Goal: Task Accomplishment & Management: Complete application form

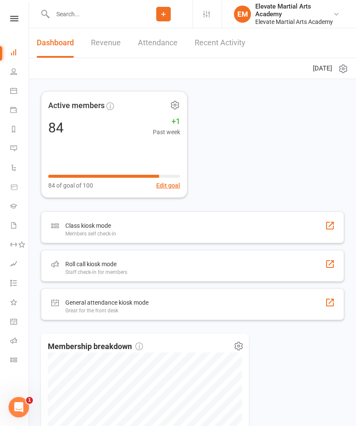
click at [18, 19] on icon at bounding box center [14, 19] width 8 height 6
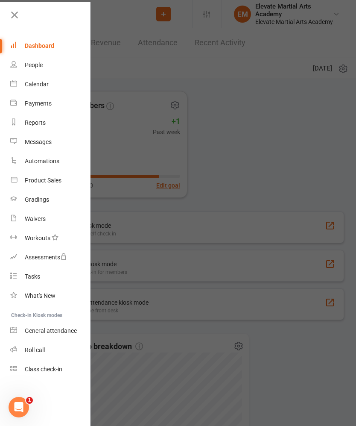
click at [45, 77] on link "Calendar" at bounding box center [50, 84] width 81 height 19
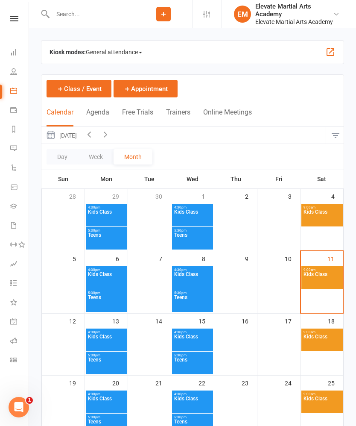
click at [333, 50] on button "button" at bounding box center [330, 52] width 10 height 10
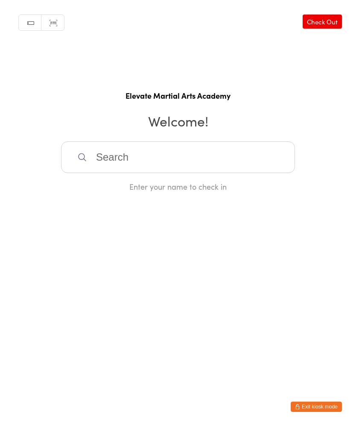
click at [242, 158] on input "search" at bounding box center [178, 157] width 234 height 32
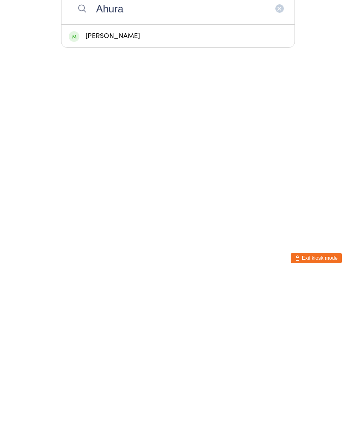
type input "Ahura"
click at [155, 179] on div "Ahura Tahmasebi" at bounding box center [178, 185] width 219 height 12
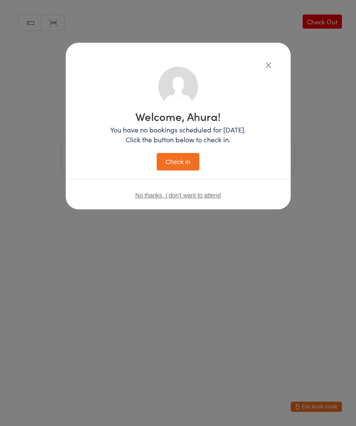
click at [185, 153] on button "Check in" at bounding box center [178, 162] width 43 height 18
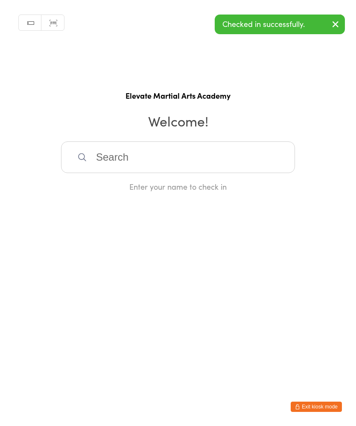
click at [142, 173] on input "search" at bounding box center [178, 157] width 234 height 32
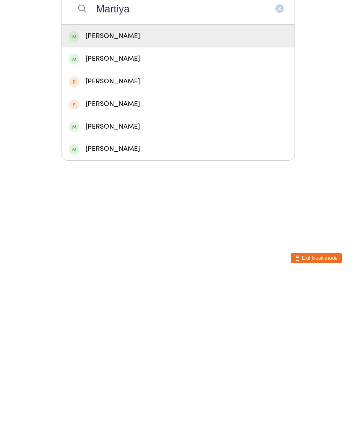
type input "Martiya"
click at [143, 179] on div "Martiya Tahmasebi" at bounding box center [178, 185] width 219 height 12
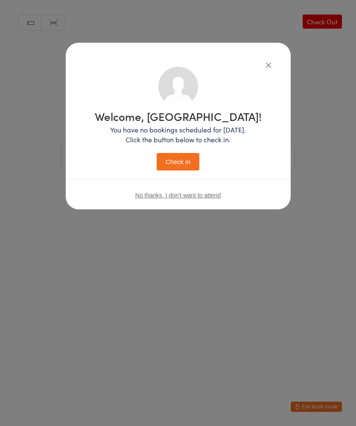
click at [183, 159] on button "Check in" at bounding box center [178, 162] width 43 height 18
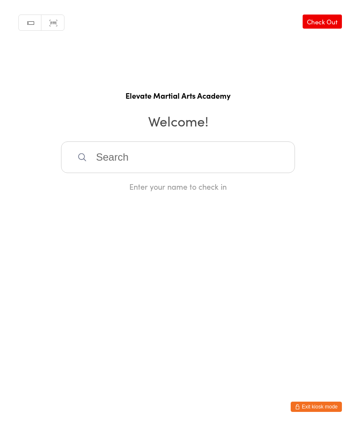
click at [113, 163] on input "search" at bounding box center [178, 157] width 234 height 32
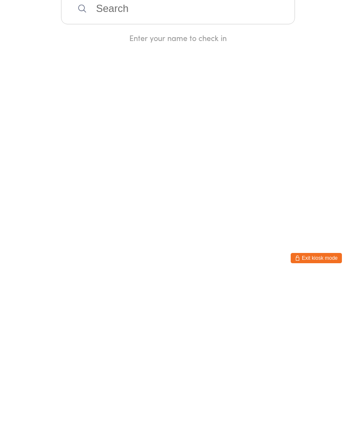
type input "L"
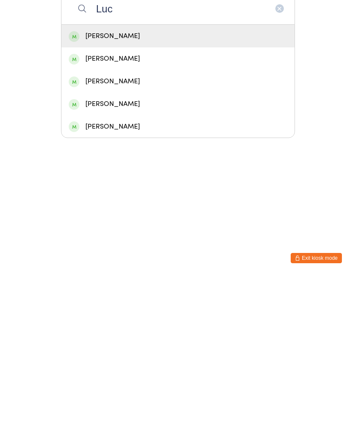
type input "Luc"
click at [105, 270] on div "Lucian Creswick" at bounding box center [178, 276] width 219 height 12
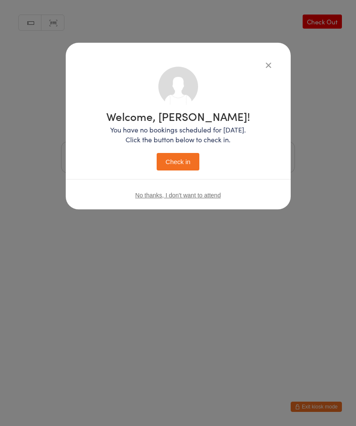
click at [178, 160] on button "Check in" at bounding box center [178, 162] width 43 height 18
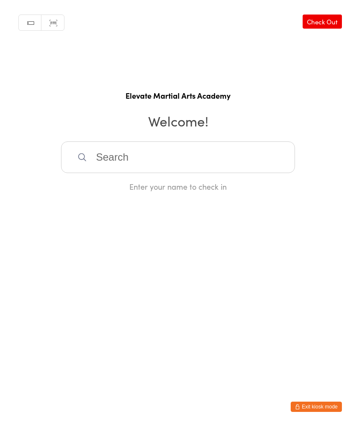
click at [117, 161] on input "search" at bounding box center [178, 157] width 234 height 32
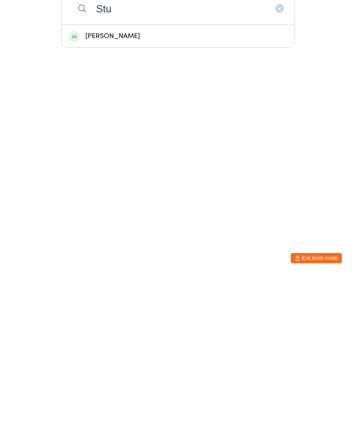
type input "Stu"
click at [111, 179] on div "Stuart Thomson" at bounding box center [178, 185] width 219 height 12
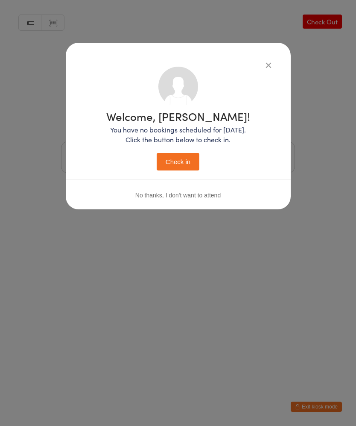
click at [179, 158] on button "Check in" at bounding box center [178, 162] width 43 height 18
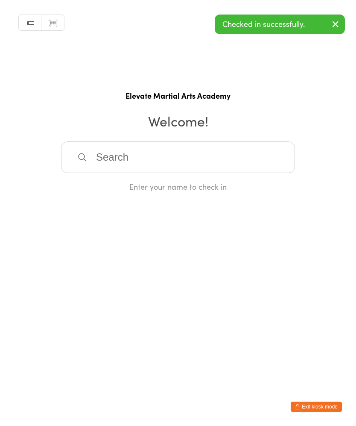
click at [109, 158] on input "search" at bounding box center [178, 157] width 234 height 32
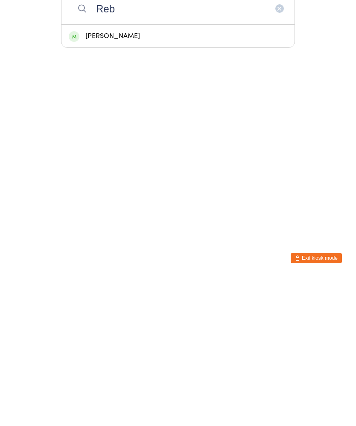
type input "Reb"
click at [112, 179] on div "Rebekah Thomson" at bounding box center [178, 185] width 219 height 12
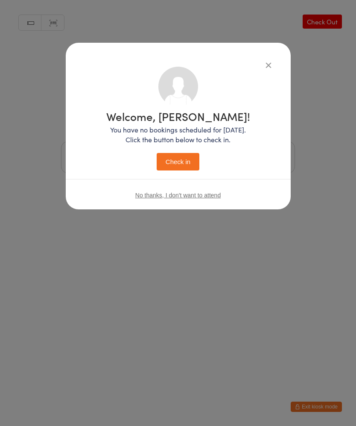
click at [178, 159] on button "Check in" at bounding box center [178, 162] width 43 height 18
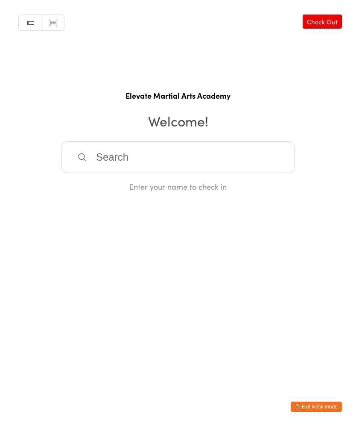
click at [190, 167] on input "search" at bounding box center [178, 157] width 234 height 32
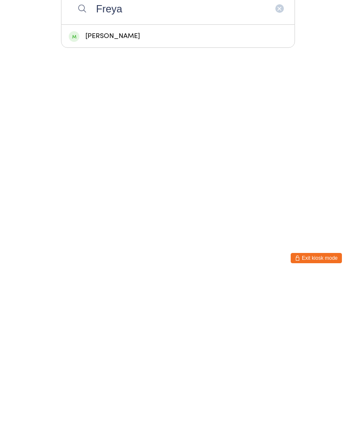
type input "Freya"
click at [136, 173] on div "Freya Neubronner" at bounding box center [178, 184] width 233 height 23
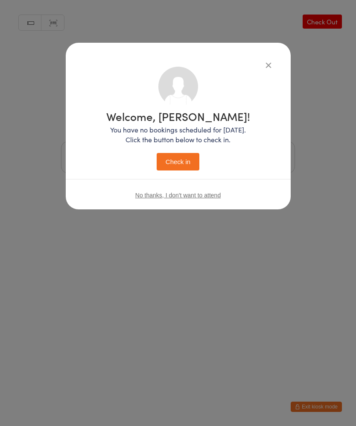
click at [190, 161] on button "Check in" at bounding box center [178, 162] width 43 height 18
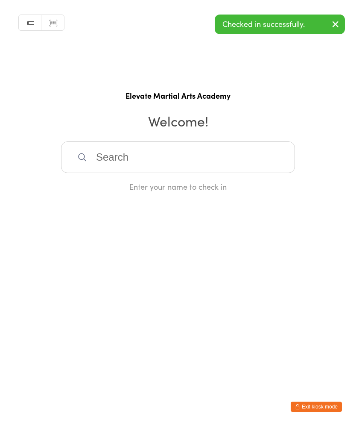
click at [194, 167] on input "search" at bounding box center [178, 157] width 234 height 32
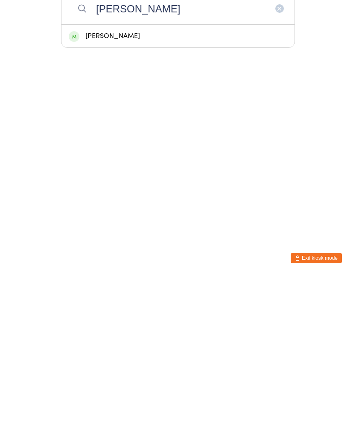
type input "Carol"
click at [137, 179] on div "Carol Byers" at bounding box center [178, 185] width 219 height 12
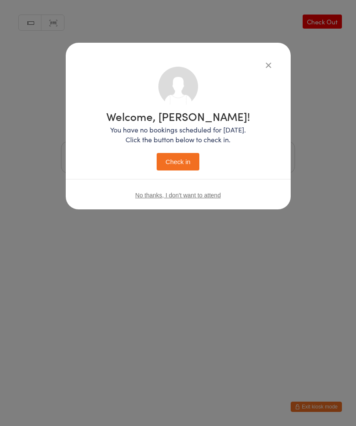
click at [180, 164] on button "Check in" at bounding box center [178, 162] width 43 height 18
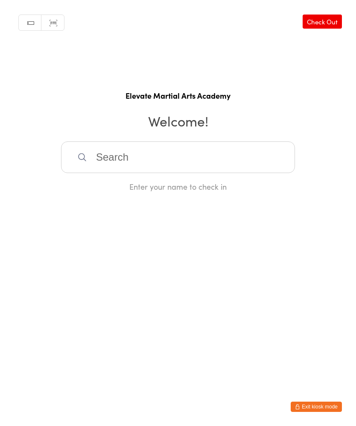
click at [322, 402] on button "Exit kiosk mode" at bounding box center [316, 406] width 51 height 10
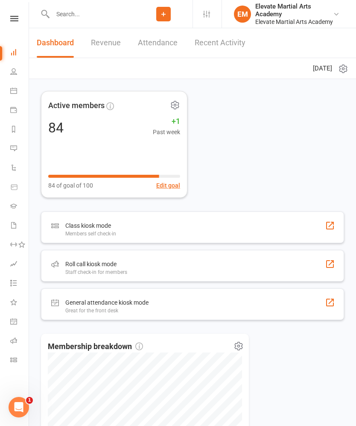
click at [12, 16] on icon at bounding box center [14, 19] width 8 height 6
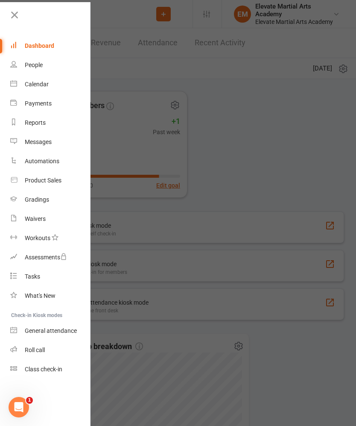
click at [276, 129] on div at bounding box center [178, 213] width 356 height 426
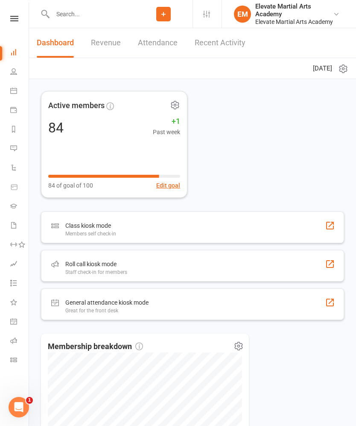
click at [163, 9] on button "Add" at bounding box center [163, 14] width 15 height 15
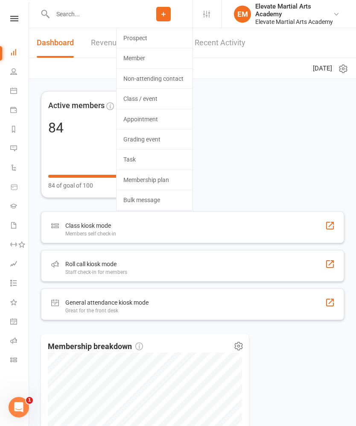
click at [139, 36] on link "Prospect" at bounding box center [155, 38] width 76 height 20
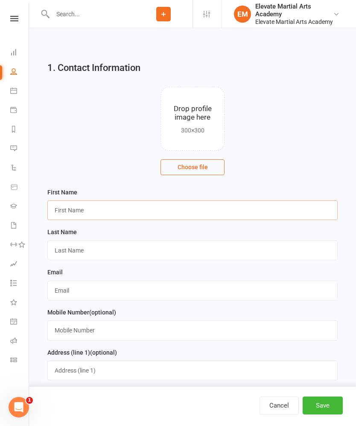
click at [119, 209] on input "text" at bounding box center [192, 210] width 290 height 20
type input "[PERSON_NAME]"
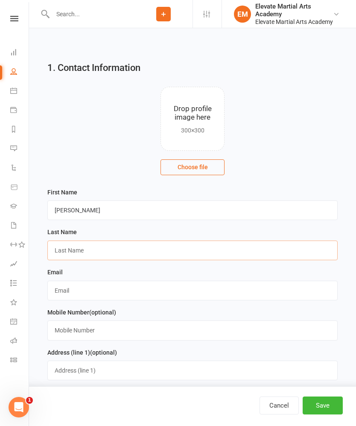
click at [141, 248] on input "text" at bounding box center [192, 250] width 290 height 20
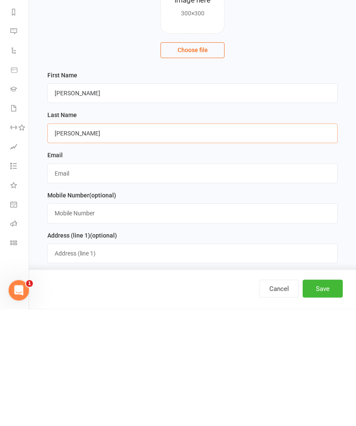
type input "[PERSON_NAME]"
click at [116, 281] on input "text" at bounding box center [192, 291] width 290 height 20
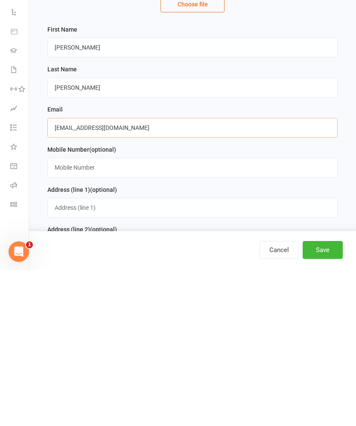
type input "[EMAIL_ADDRESS][DOMAIN_NAME]"
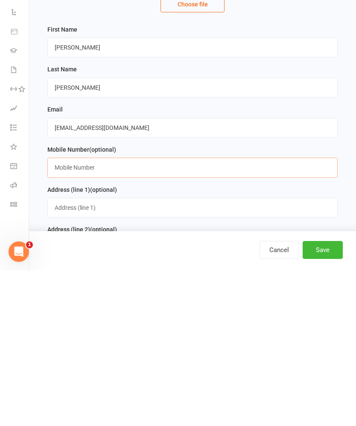
click at [143, 313] on input "text" at bounding box center [192, 323] width 290 height 20
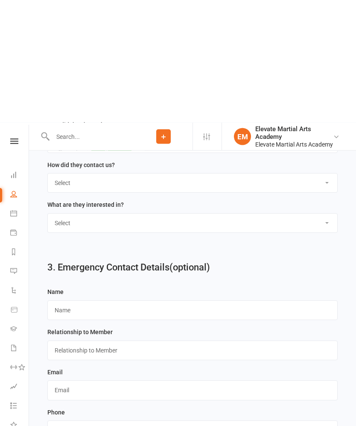
scroll to position [782, 0]
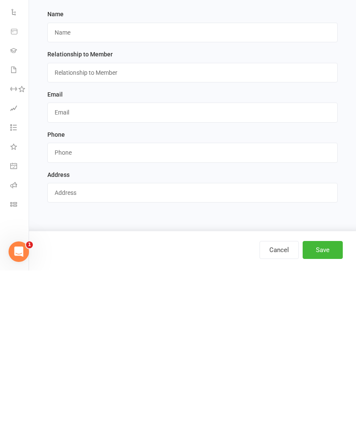
type input "0451992868"
click at [328, 396] on button "Save" at bounding box center [323, 405] width 40 height 18
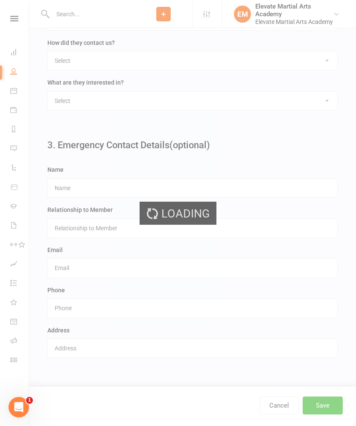
scroll to position [0, 0]
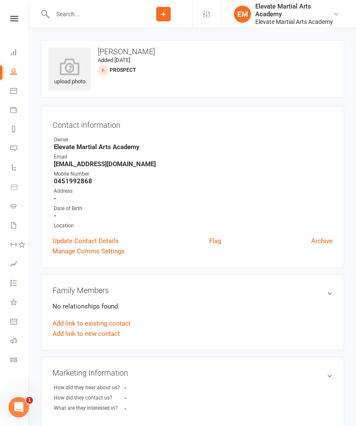
click at [23, 17] on link at bounding box center [14, 19] width 30 height 6
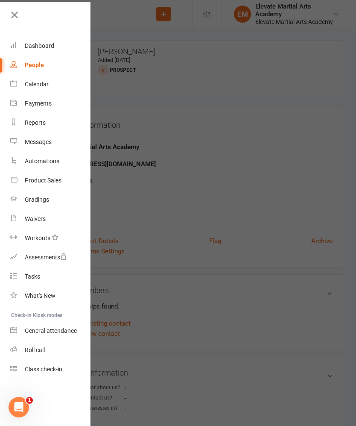
click at [41, 220] on div "Waivers" at bounding box center [35, 218] width 21 height 7
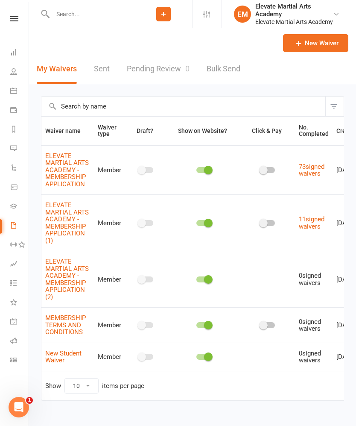
click at [97, 15] on input "text" at bounding box center [92, 14] width 85 height 12
type input "[PERSON_NAME]"
click at [117, 39] on div "[EMAIL_ADDRESS][DOMAIN_NAME]" at bounding box center [154, 38] width 92 height 12
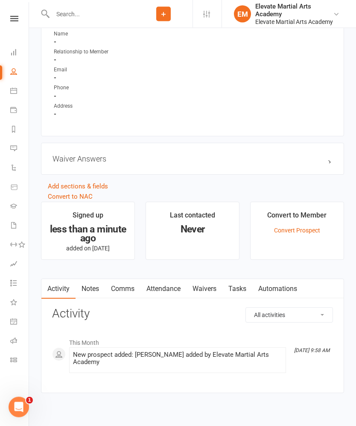
scroll to position [504, 0]
click at [211, 291] on link "Waivers" at bounding box center [205, 289] width 36 height 20
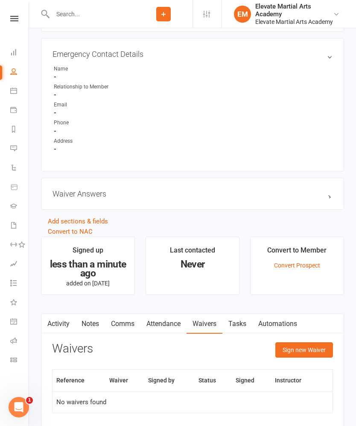
scroll to position [497, 0]
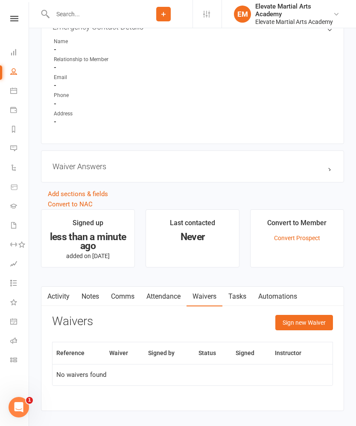
click at [308, 324] on button "Sign new Waiver" at bounding box center [304, 322] width 58 height 15
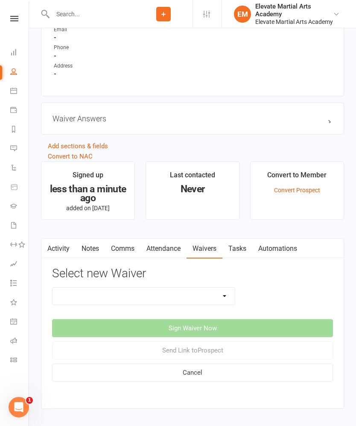
click at [223, 297] on select "ELEVATE MARTIAL ARTS ACADEMY - MEMBERSHIP APPLICATION ELEVATE MARTIAL ARTS ACAD…" at bounding box center [144, 295] width 182 height 17
select select "9393"
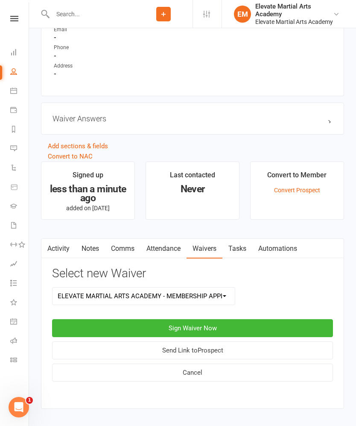
click at [208, 329] on button "Sign Waiver Now" at bounding box center [192, 328] width 281 height 18
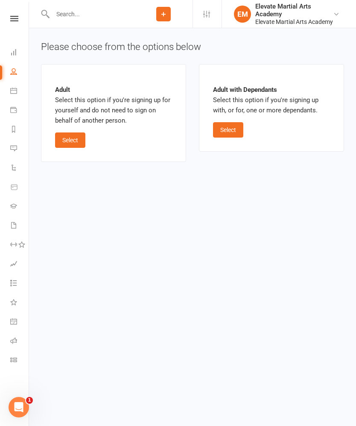
click at [229, 135] on button "Select" at bounding box center [228, 129] width 30 height 15
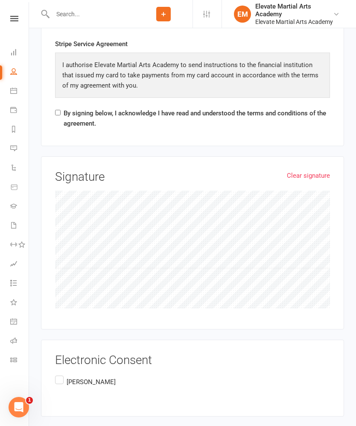
scroll to position [1849, 0]
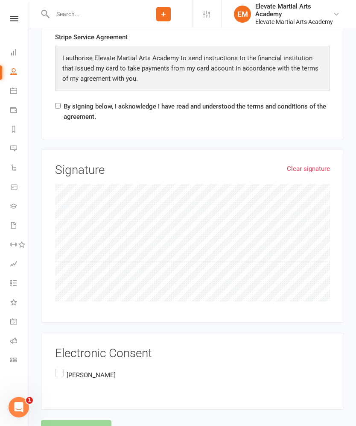
click at [308, 164] on link "Clear signature" at bounding box center [308, 169] width 43 height 10
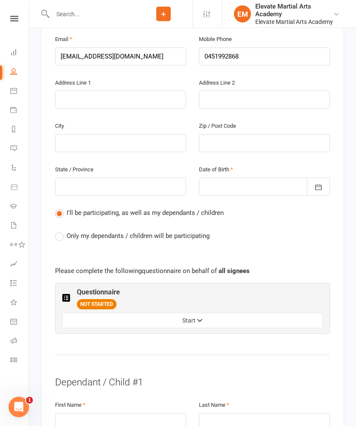
scroll to position [261, 0]
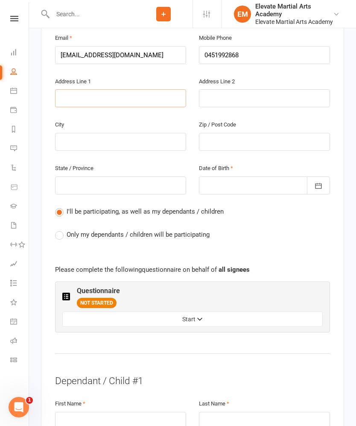
click at [130, 97] on input "text" at bounding box center [120, 98] width 131 height 18
type input "1"
type input "16"
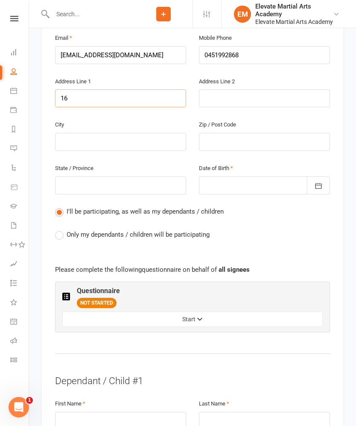
type input "16 c"
type input "16 ch"
type input "16 cha"
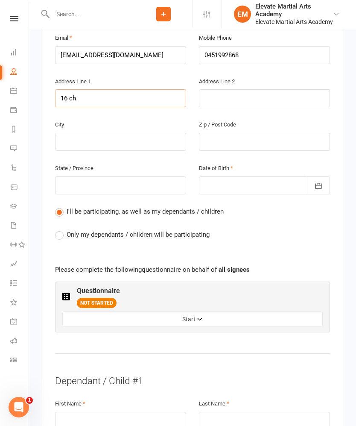
type input "16 cha"
type input "16 char"
type input "16 charl"
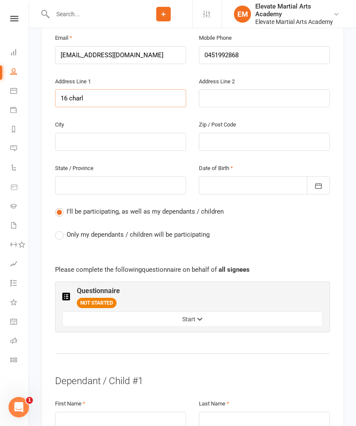
type input "16 [PERSON_NAME]"
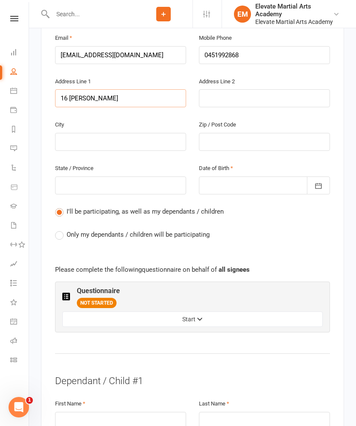
type input "16 [PERSON_NAME]"
type input "[STREET_ADDRESS][PERSON_NAME]"
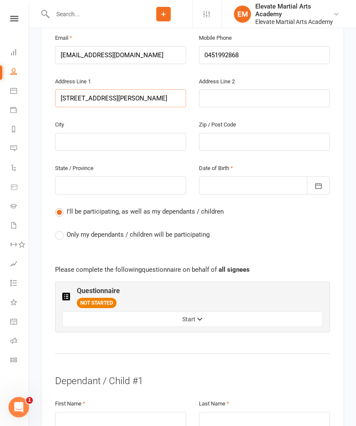
type input "[STREET_ADDRESS][PERSON_NAME]"
type input "16 [PERSON_NAME]"
type input "[STREET_ADDRESS][PERSON_NAME]"
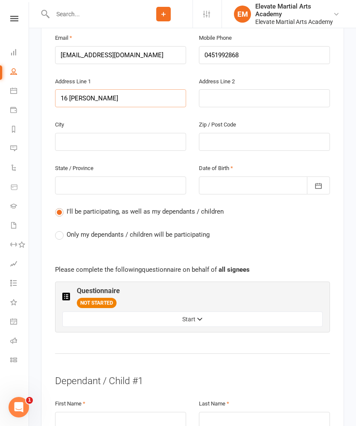
type input "[STREET_ADDRESS][PERSON_NAME]"
click at [130, 141] on input "text" at bounding box center [120, 142] width 131 height 18
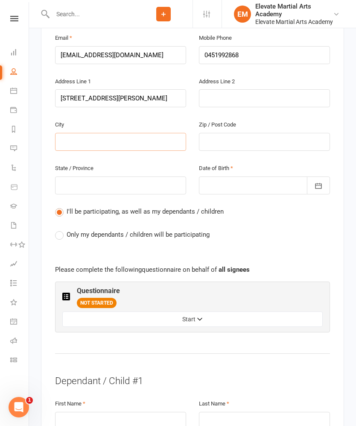
type input "O"
type input "Oa"
type input "Oat"
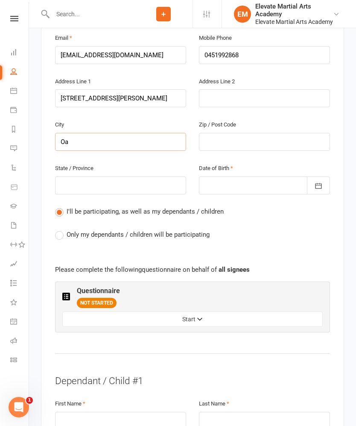
type input "Oat"
type input "Oatl"
type input "Oatla"
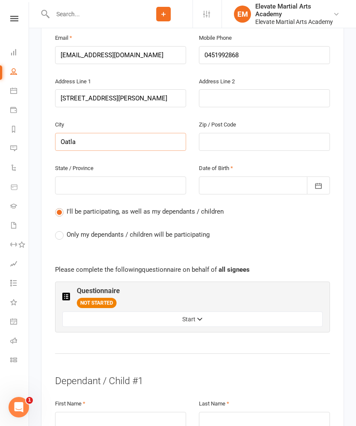
type input "Oatlan"
type input "Oatland"
type input "Oatlands"
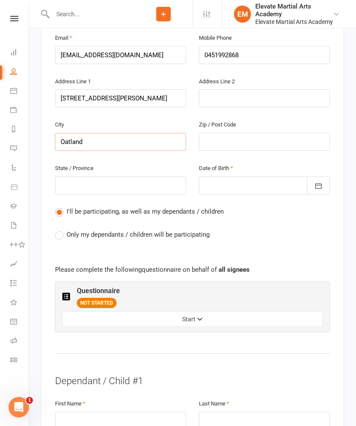
type input "Oatlands"
click at [242, 138] on input "text" at bounding box center [264, 142] width 131 height 18
type input "2"
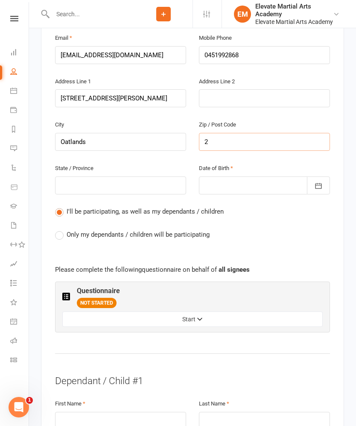
type input "21"
type input "211"
type input "2117"
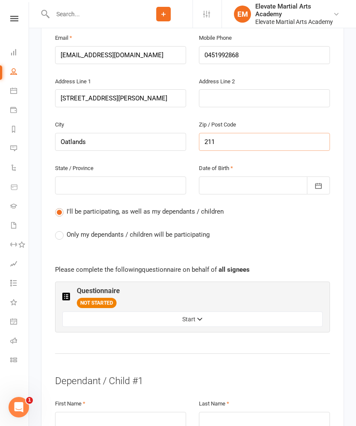
type input "2117"
click at [126, 183] on input "text" at bounding box center [120, 185] width 131 height 18
type input "N"
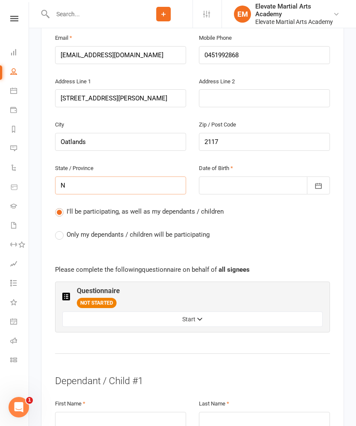
type input "Ns"
type input "Nsw"
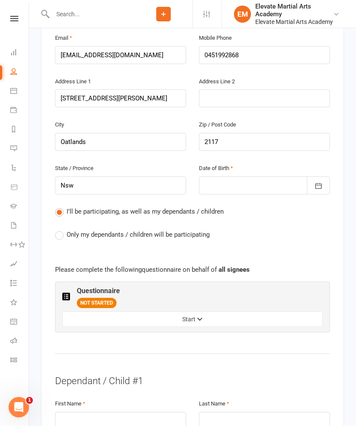
click at [243, 178] on div at bounding box center [264, 185] width 131 height 18
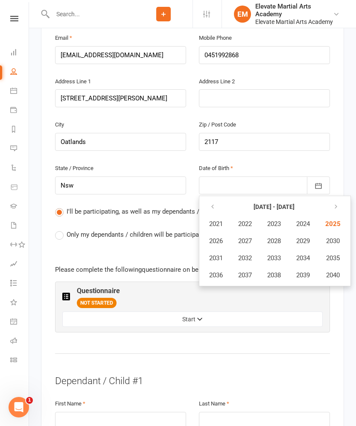
scroll to position [268, 0]
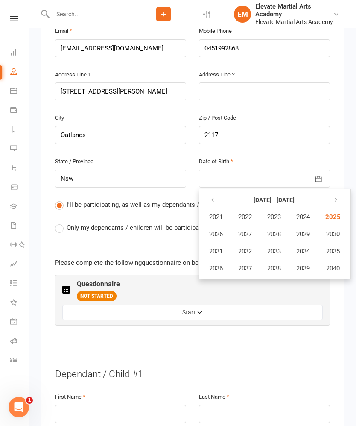
click at [214, 196] on icon "button" at bounding box center [213, 199] width 6 height 7
click at [215, 196] on icon "button" at bounding box center [213, 199] width 6 height 7
click at [213, 192] on button "button" at bounding box center [213, 199] width 18 height 15
click at [337, 196] on icon "button" at bounding box center [334, 199] width 6 height 7
click at [309, 230] on span "1989" at bounding box center [303, 234] width 14 height 8
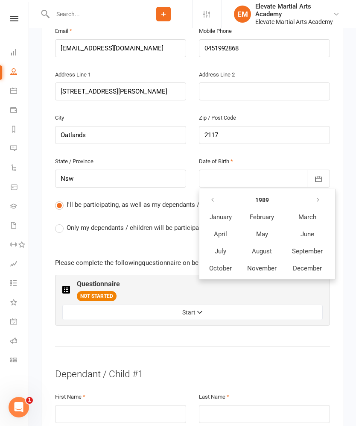
click at [221, 214] on button "January" at bounding box center [220, 217] width 37 height 16
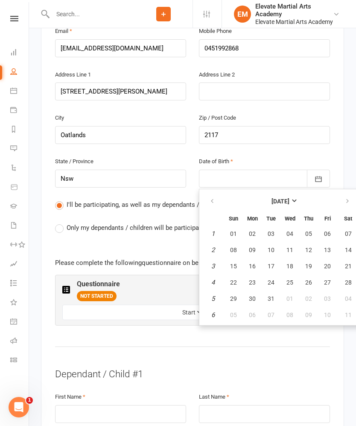
click at [275, 227] on button "03" at bounding box center [271, 233] width 18 height 15
type input "[DATE]"
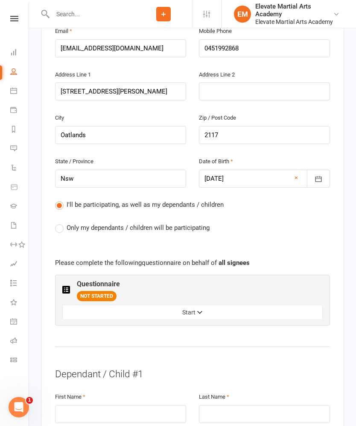
scroll to position [281, 0]
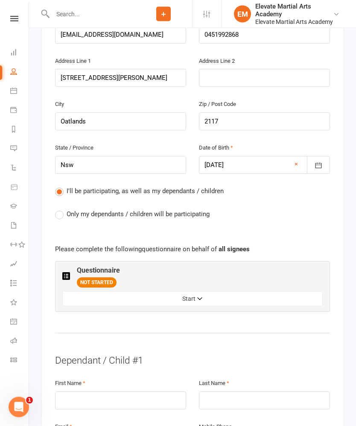
click at [64, 209] on label "Only my dependants / children will be participating" at bounding box center [132, 214] width 155 height 10
click at [61, 209] on input "Only my dependants / children will be participating" at bounding box center [58, 209] width 6 height 0
radio input "true"
radio input "false"
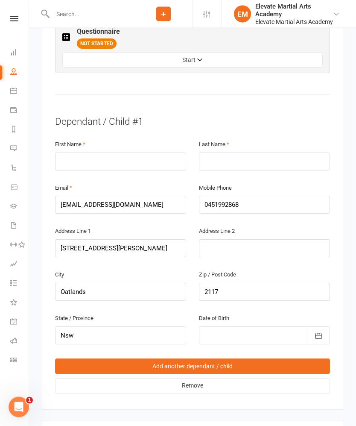
scroll to position [521, 0]
click at [133, 152] on input "text" at bounding box center [120, 161] width 131 height 18
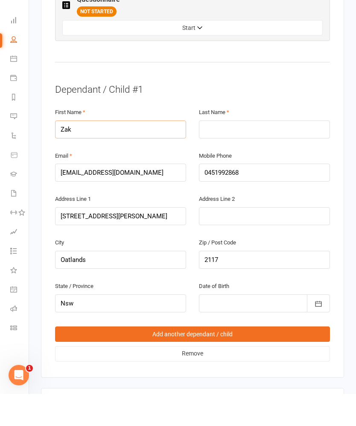
type input "Zak"
click at [248, 152] on input "text" at bounding box center [264, 161] width 131 height 18
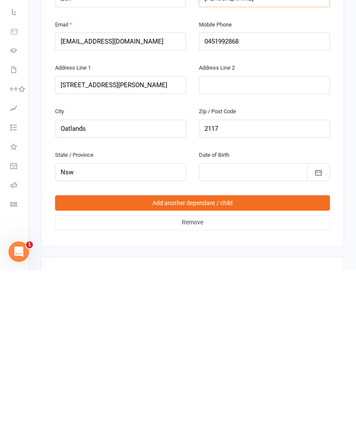
type input "[PERSON_NAME]"
click at [240, 319] on div at bounding box center [264, 328] width 131 height 18
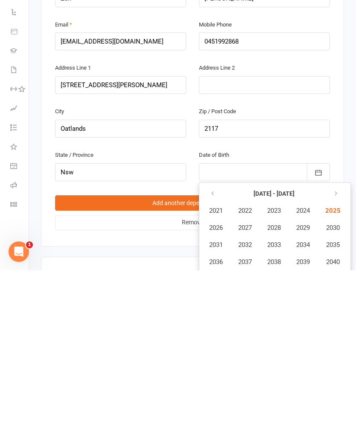
scroll to position [684, 0]
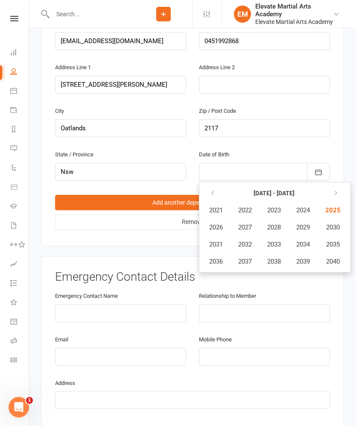
click at [220, 206] on span "2021" at bounding box center [216, 210] width 14 height 8
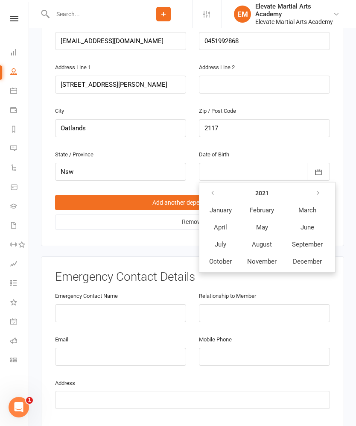
click at [309, 245] on button "September" at bounding box center [307, 244] width 45 height 16
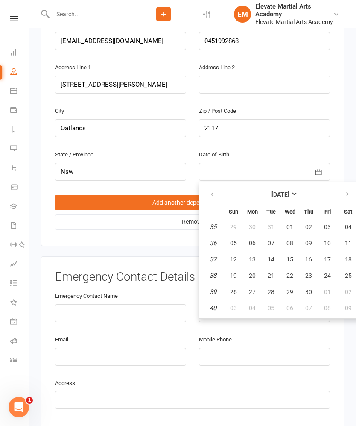
click at [292, 256] on span "15" at bounding box center [290, 259] width 7 height 7
type input "[DATE]"
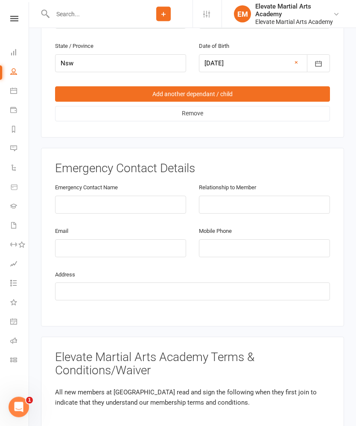
scroll to position [794, 0]
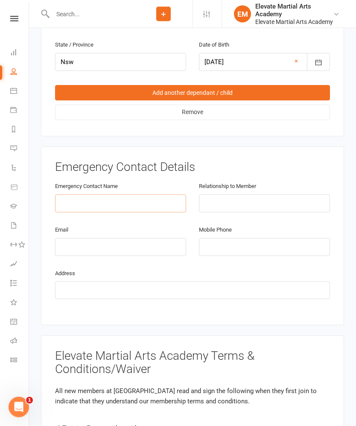
click at [132, 196] on input "text" at bounding box center [120, 204] width 131 height 18
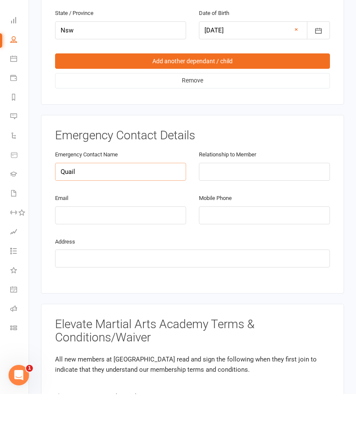
click at [135, 195] on input "Quail" at bounding box center [120, 204] width 131 height 18
type input "Qiqi"
click at [257, 195] on input "text" at bounding box center [264, 204] width 131 height 18
type input "Mother"
click at [135, 238] on input "email" at bounding box center [120, 247] width 131 height 18
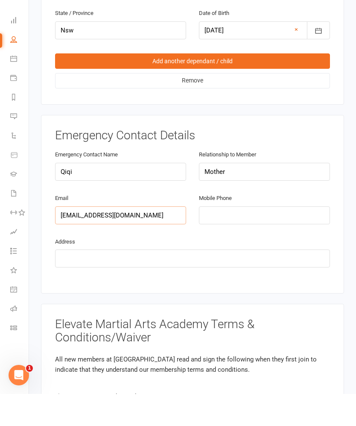
type input "[EMAIL_ADDRESS][DOMAIN_NAME]"
click at [240, 238] on input "tel" at bounding box center [264, 247] width 131 height 18
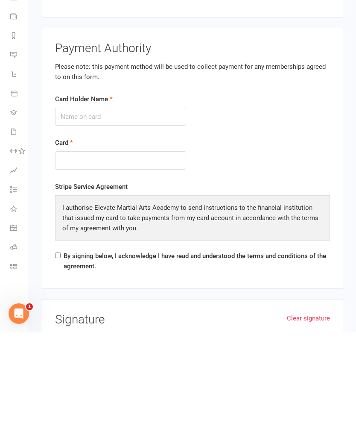
scroll to position [1576, 0]
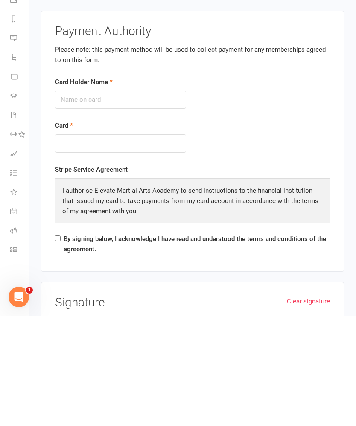
type input "0403562473"
click at [158, 201] on input "Card Holder Name" at bounding box center [120, 210] width 131 height 18
type input "[PERSON_NAME]"
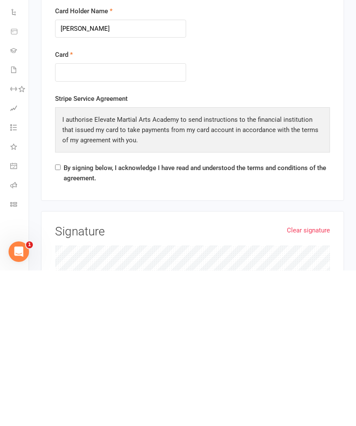
click at [60, 320] on input "By signing below, I acknowledge I have read and understood the terms and condit…" at bounding box center [58, 323] width 6 height 6
checkbox input "true"
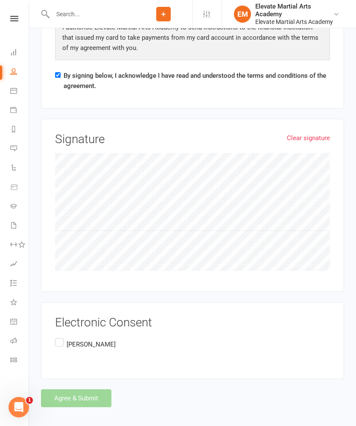
scroll to position [1818, 0]
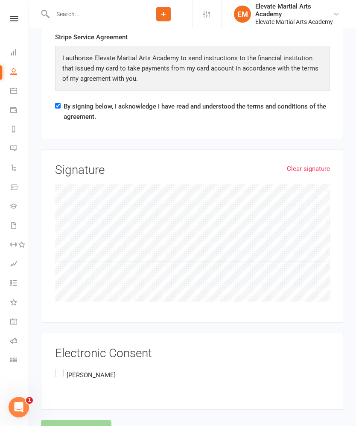
click at [63, 367] on label "[PERSON_NAME]" at bounding box center [86, 375] width 62 height 17
click at [61, 367] on input "[PERSON_NAME]" at bounding box center [58, 367] width 6 height 0
checkbox input "true"
click at [88, 423] on button "Agree & Submit" at bounding box center [76, 429] width 70 height 18
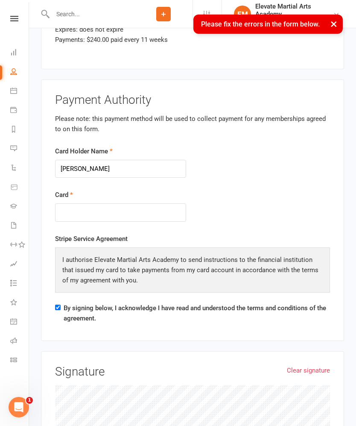
scroll to position [392, 0]
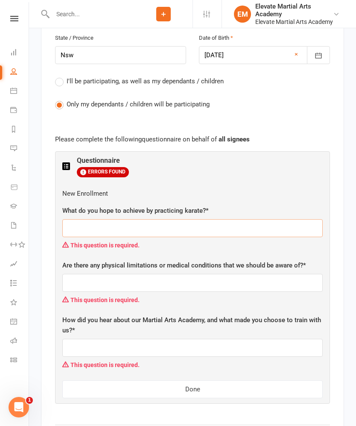
click at [169, 224] on input "text" at bounding box center [192, 228] width 261 height 18
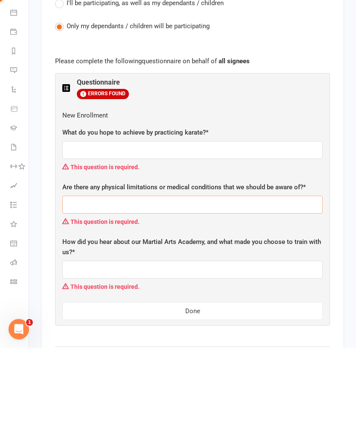
click at [169, 274] on input "text" at bounding box center [192, 283] width 261 height 18
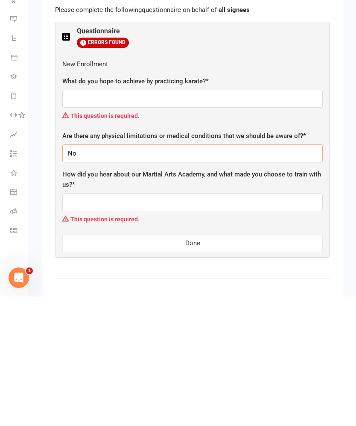
type input "No"
click at [165, 322] on input "text" at bounding box center [192, 331] width 261 height 18
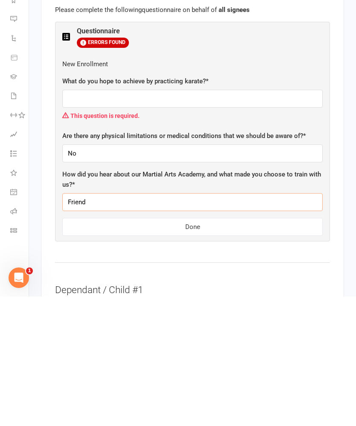
type input "Friend"
click at [157, 219] on input "text" at bounding box center [192, 228] width 261 height 18
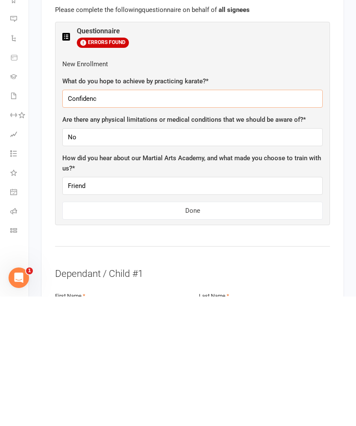
type input "Confidence"
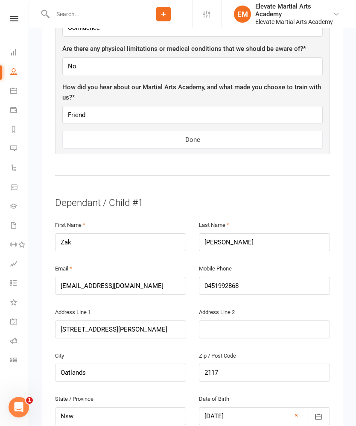
click at [210, 133] on button "Done" at bounding box center [192, 140] width 261 height 18
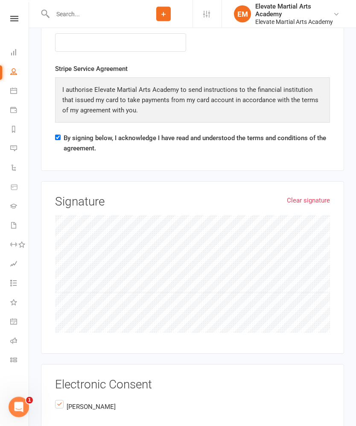
scroll to position [1819, 0]
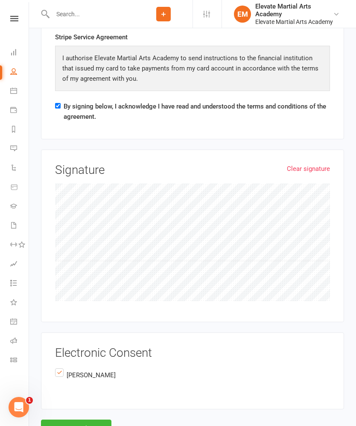
click at [88, 425] on button "Agree & Submit" at bounding box center [76, 428] width 70 height 18
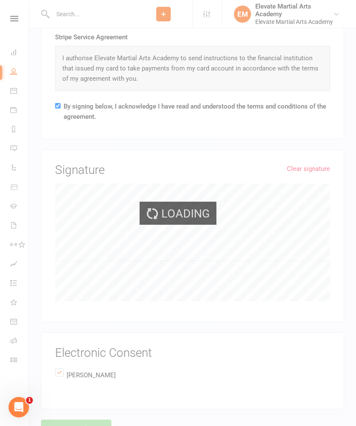
scroll to position [0, 0]
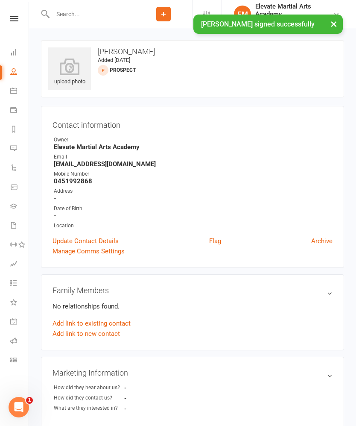
scroll to position [32, 0]
